Goal: Information Seeking & Learning: Learn about a topic

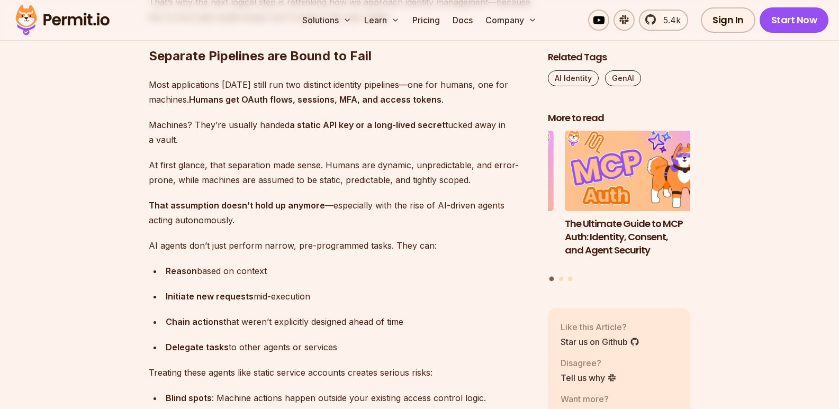
scroll to position [2222, 0]
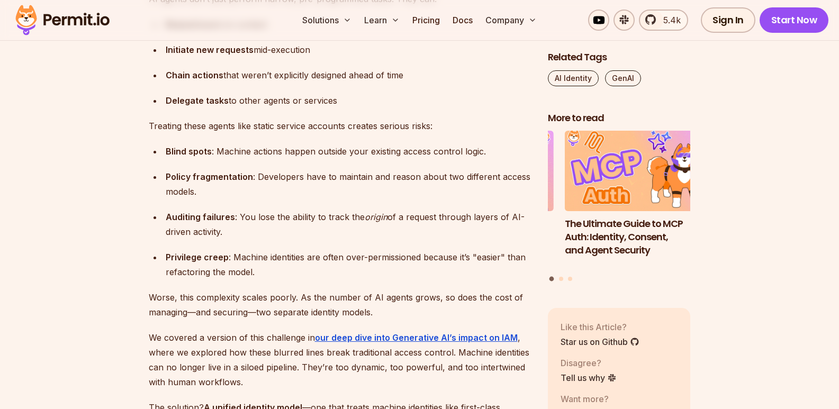
scroll to position [2434, 0]
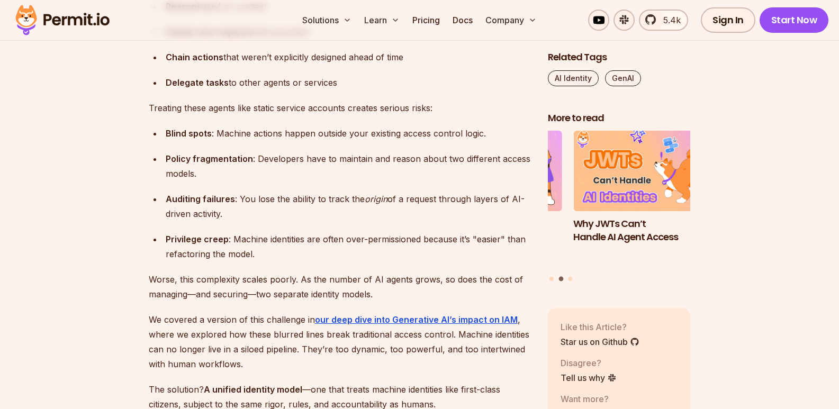
click at [359, 278] on p "Worse, this complexity scales poorly. As the number of AI agents grows, so does…" at bounding box center [340, 287] width 382 height 30
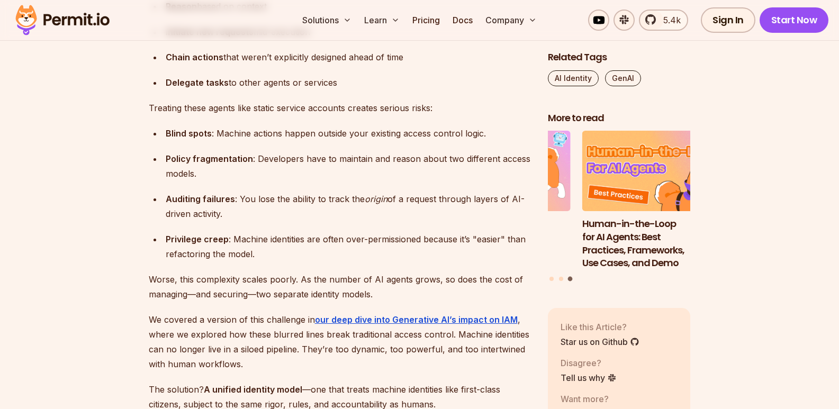
click at [169, 282] on p "Worse, this complexity scales poorly. As the number of AI agents grows, so does…" at bounding box center [340, 287] width 382 height 30
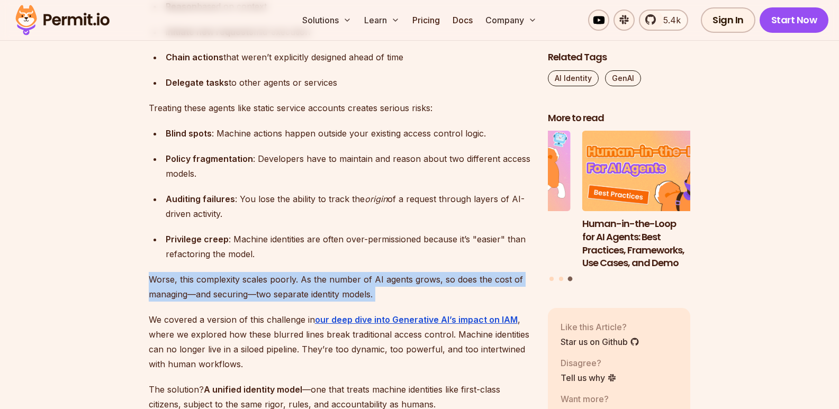
click at [169, 282] on p "Worse, this complexity scales poorly. As the number of AI agents grows, so does…" at bounding box center [340, 287] width 382 height 30
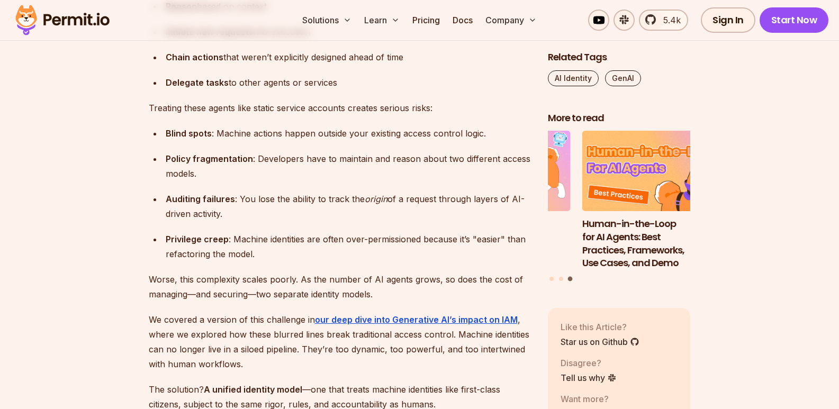
click at [158, 272] on p "Worse, this complexity scales poorly. As the number of AI agents grows, so does…" at bounding box center [340, 287] width 382 height 30
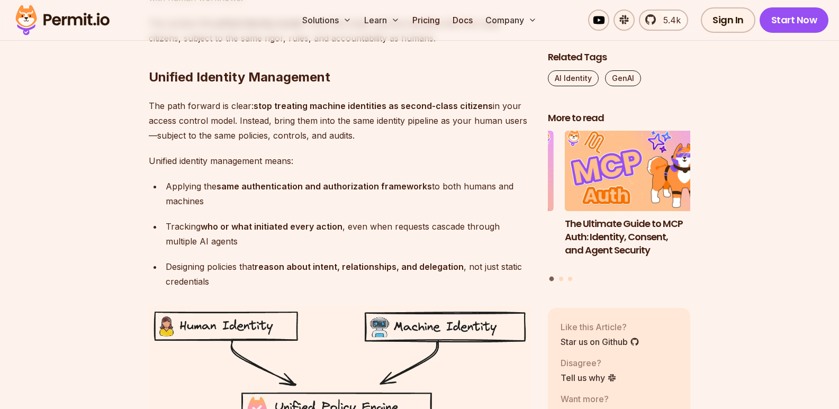
scroll to position [2804, 0]
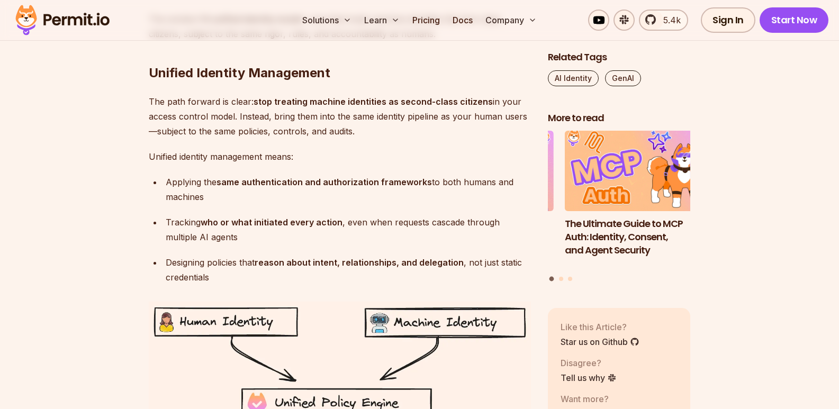
click at [461, 117] on p "The path forward is clear: stop treating machine identities as second-class cit…" at bounding box center [340, 116] width 382 height 44
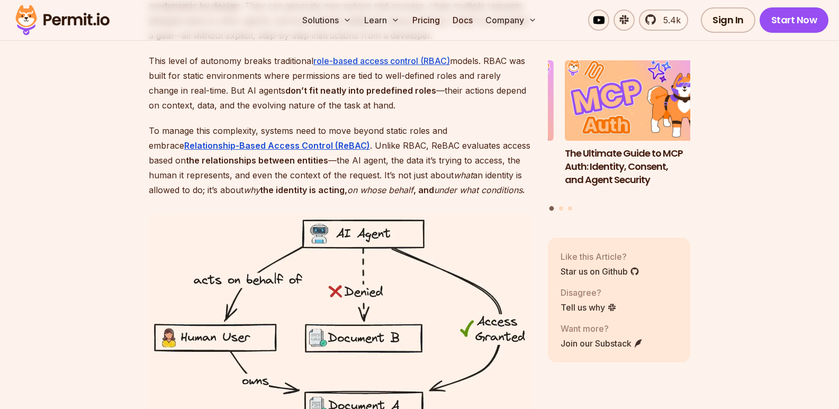
scroll to position [4445, 0]
